Goal: Task Accomplishment & Management: Use online tool/utility

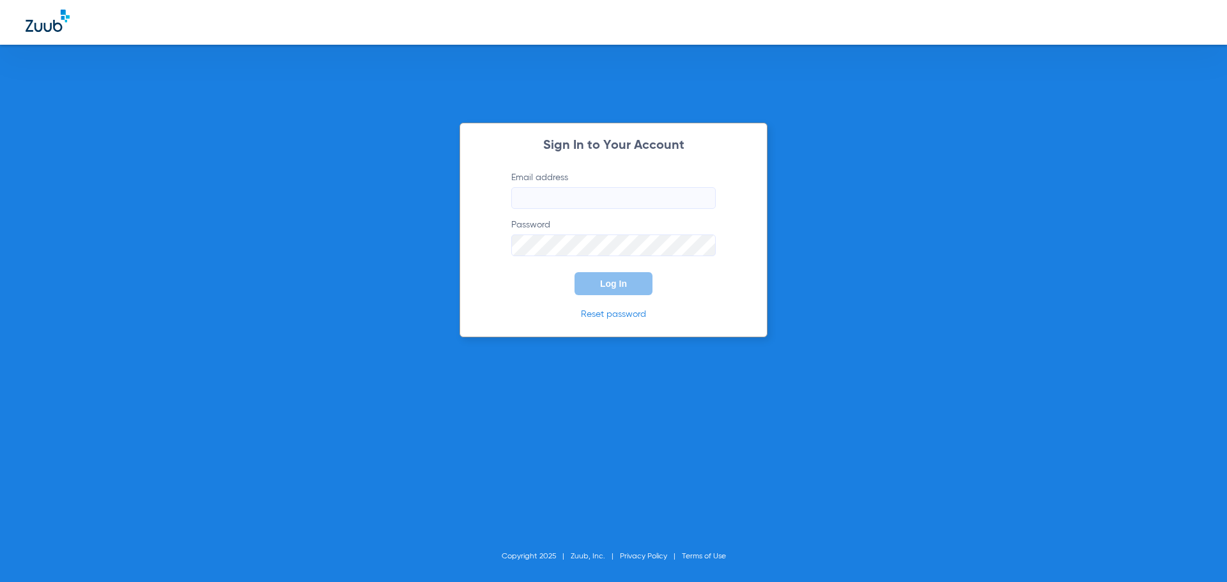
click at [598, 213] on form "Email address Password Log In" at bounding box center [613, 233] width 243 height 124
click at [595, 196] on input "Email address" at bounding box center [613, 198] width 205 height 22
type input "[EMAIL_ADDRESS][DOMAIN_NAME]"
click at [575, 272] on button "Log In" at bounding box center [614, 283] width 78 height 23
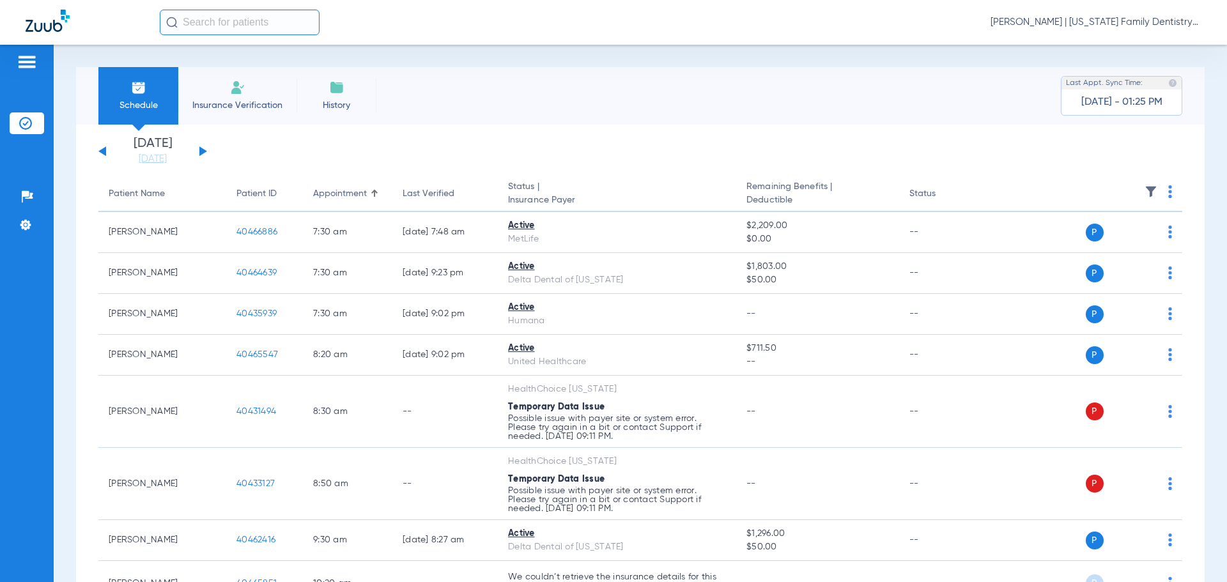
click at [200, 153] on button at bounding box center [203, 151] width 8 height 10
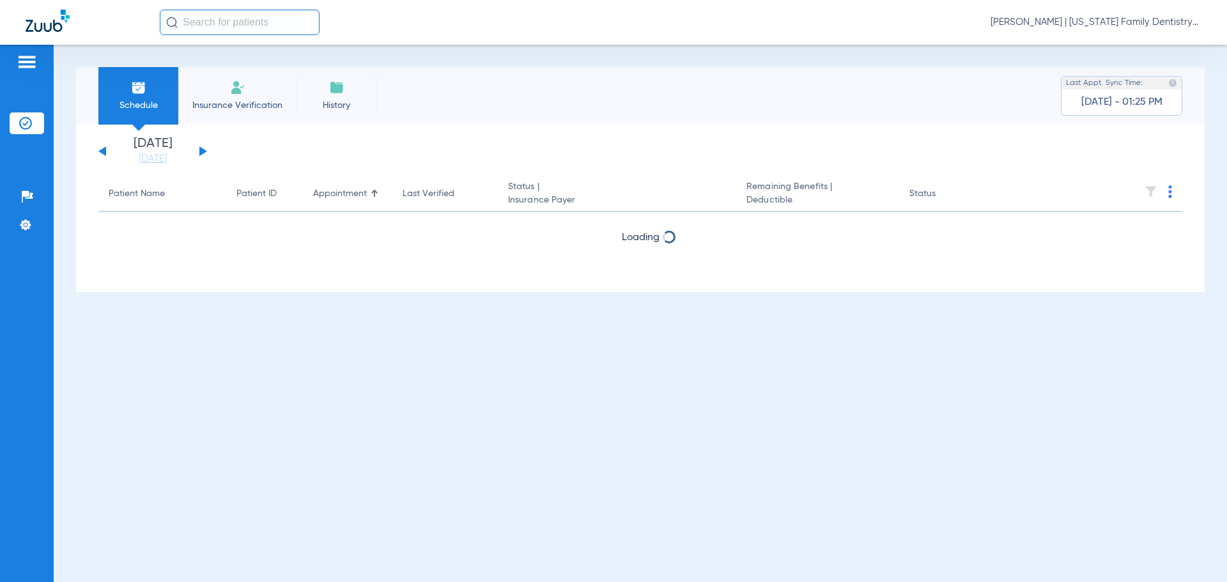
click at [200, 153] on button at bounding box center [203, 151] width 8 height 10
click at [200, 152] on button at bounding box center [203, 151] width 8 height 10
click at [203, 150] on button at bounding box center [203, 151] width 8 height 10
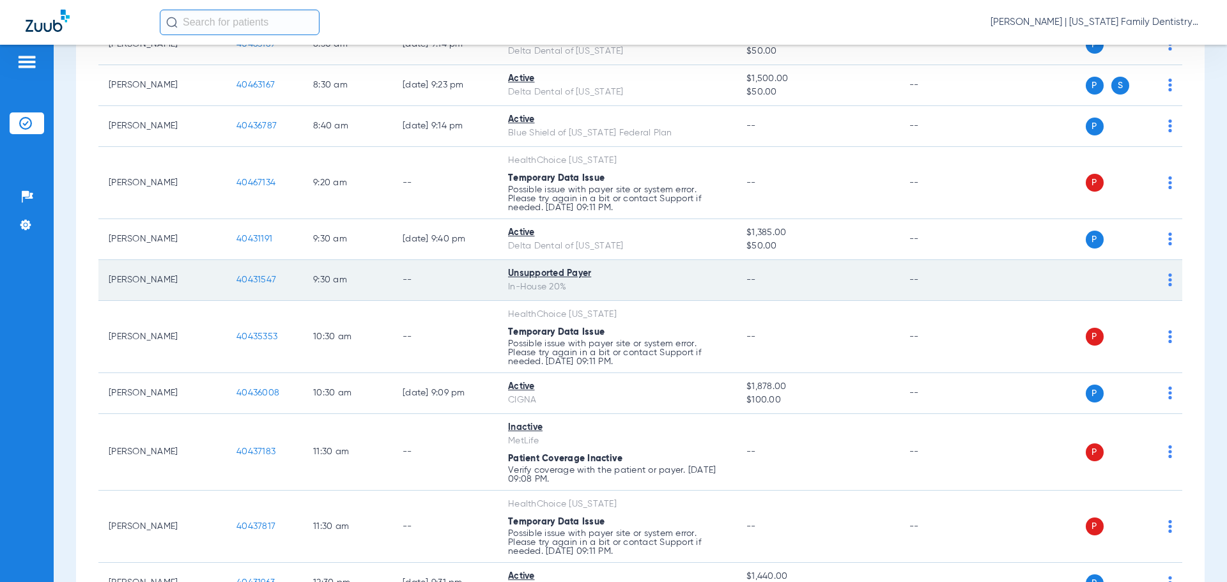
scroll to position [447, 0]
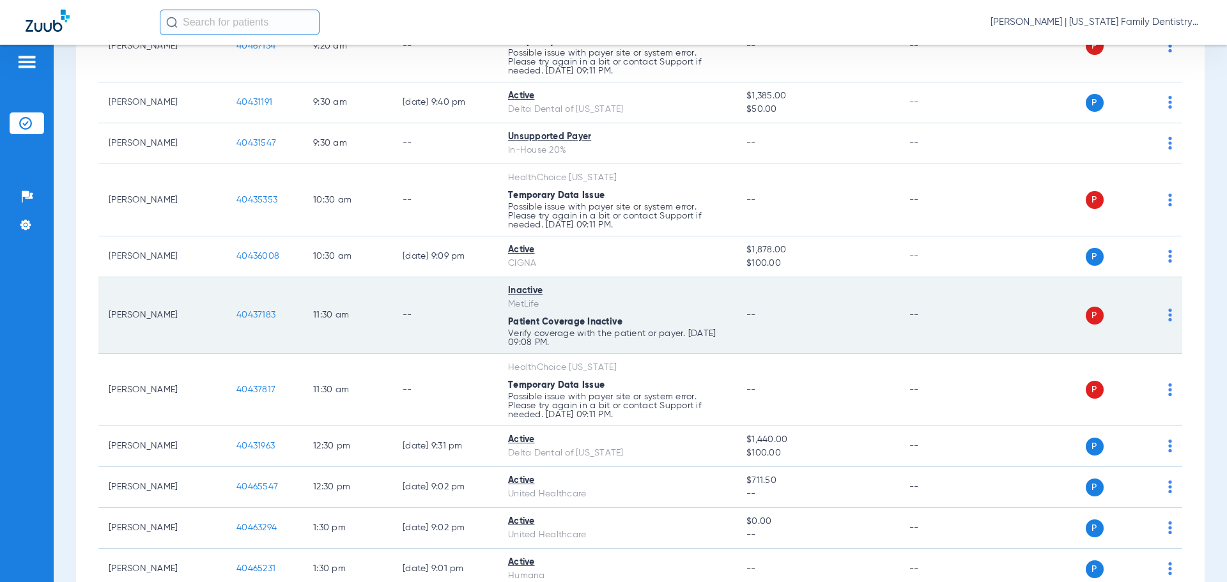
click at [259, 318] on span "40437183" at bounding box center [255, 315] width 39 height 9
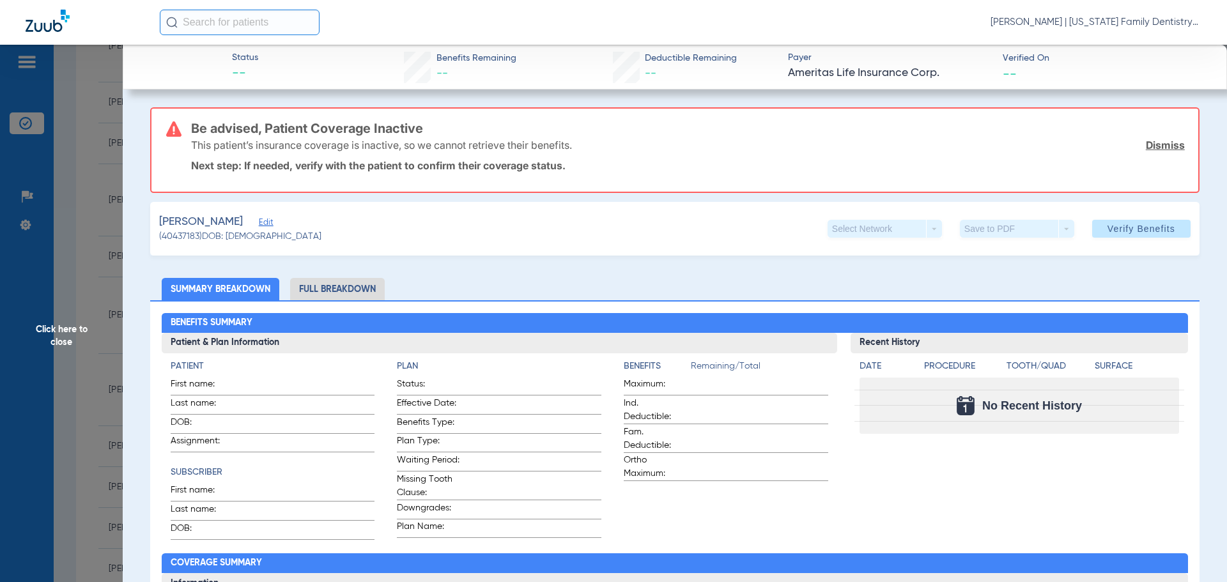
click at [111, 264] on span "Click here to close" at bounding box center [61, 336] width 123 height 582
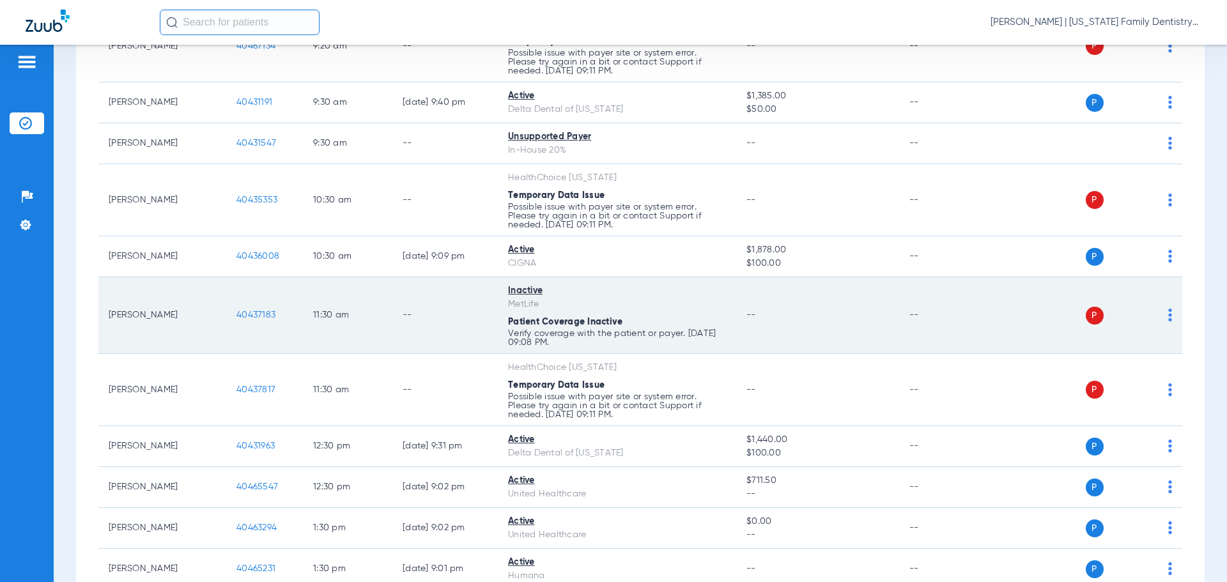
click at [1168, 314] on img at bounding box center [1170, 315] width 4 height 13
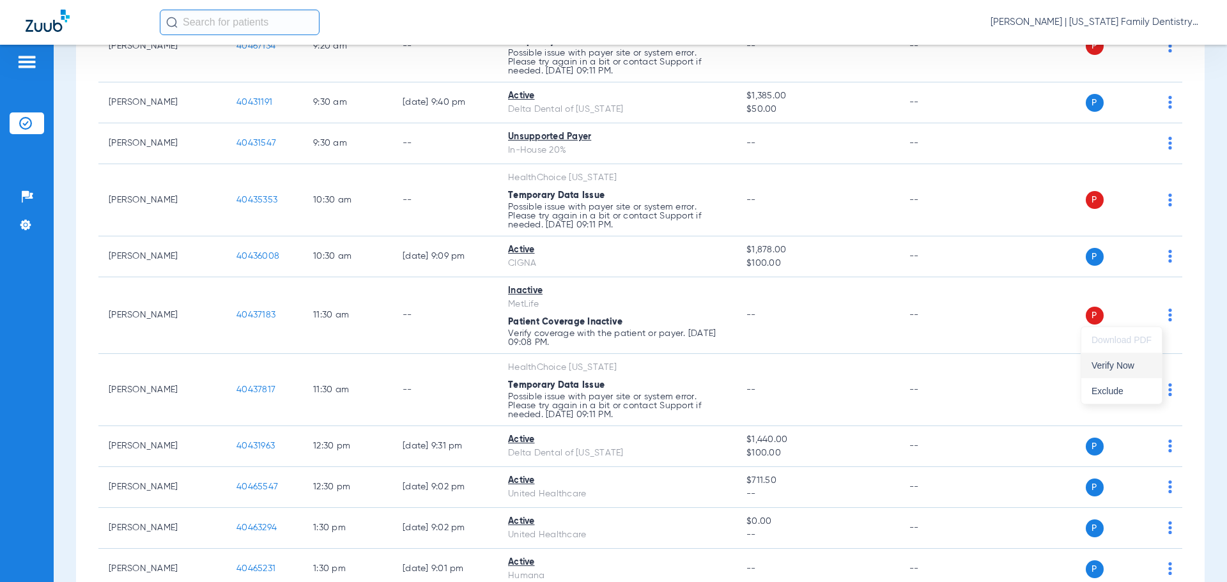
click at [1125, 370] on span "Verify Now" at bounding box center [1122, 365] width 60 height 9
